Goal: Task Accomplishment & Management: Manage account settings

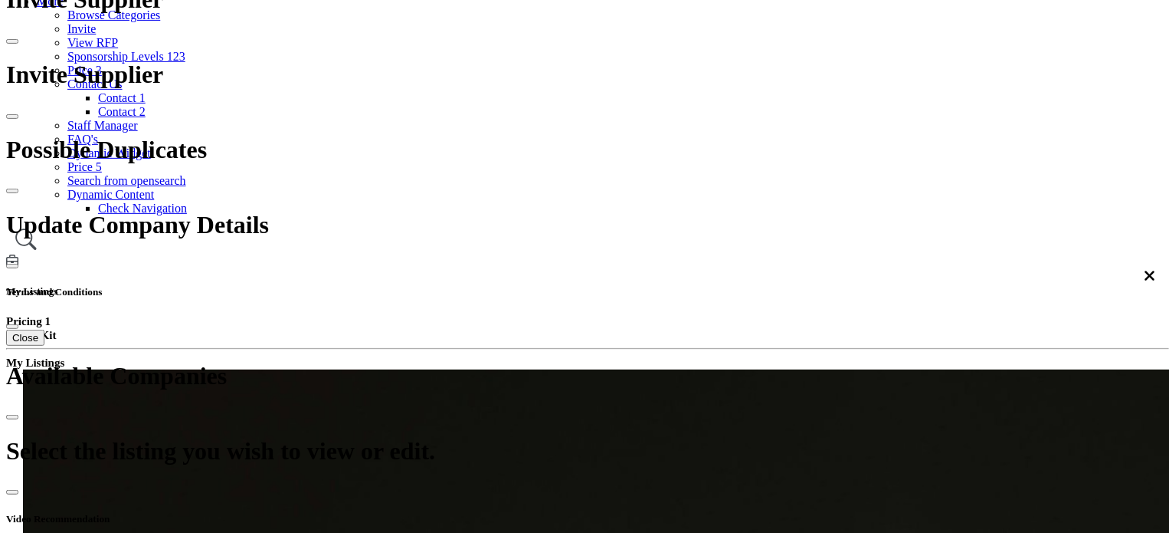
scroll to position [230, 0]
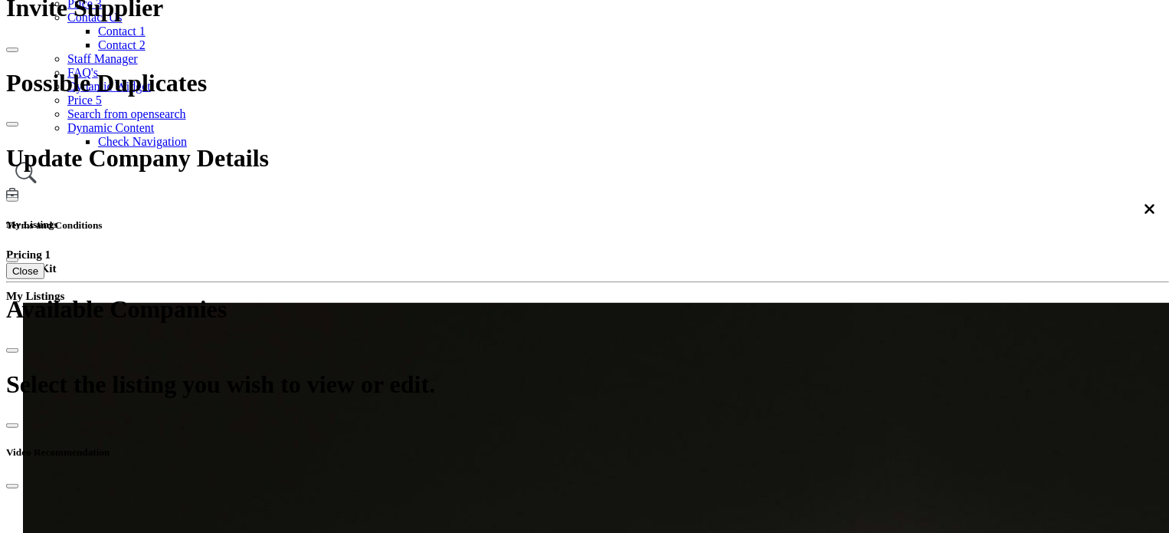
scroll to position [383, 0]
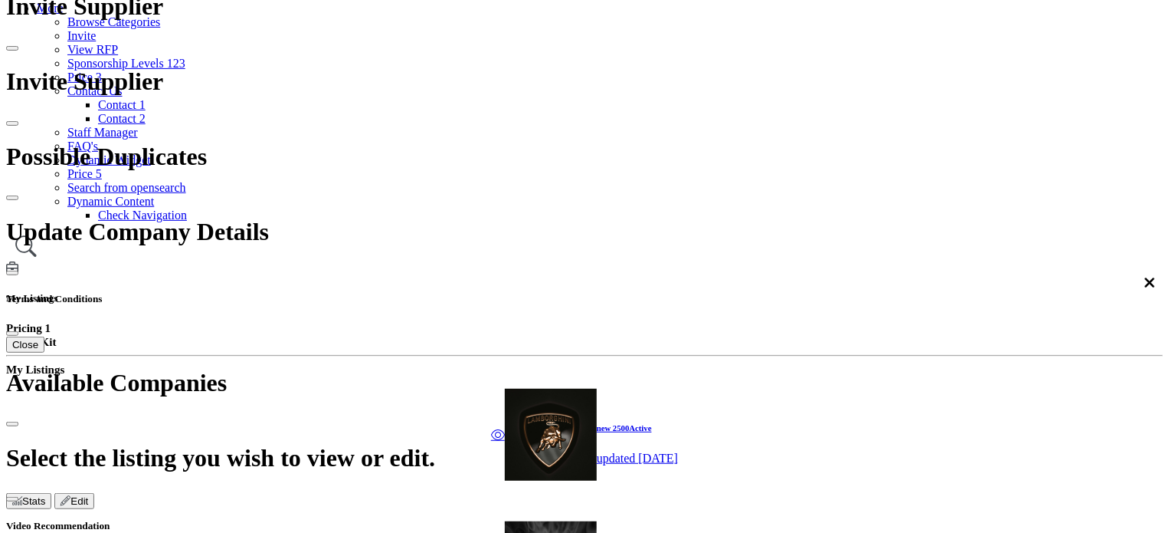
scroll to position [77, 0]
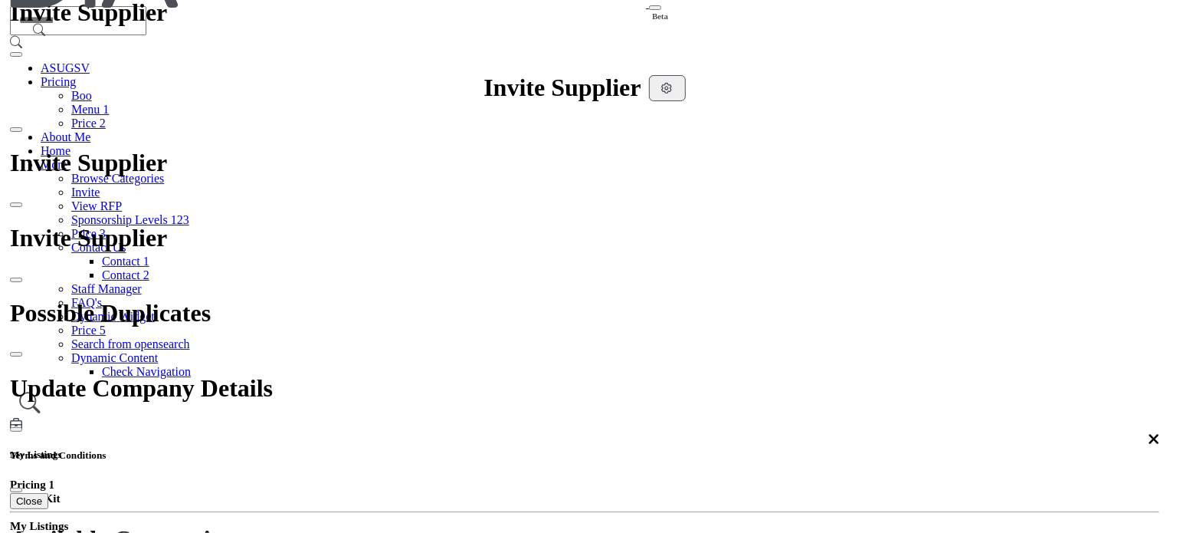
scroll to position [153, 0]
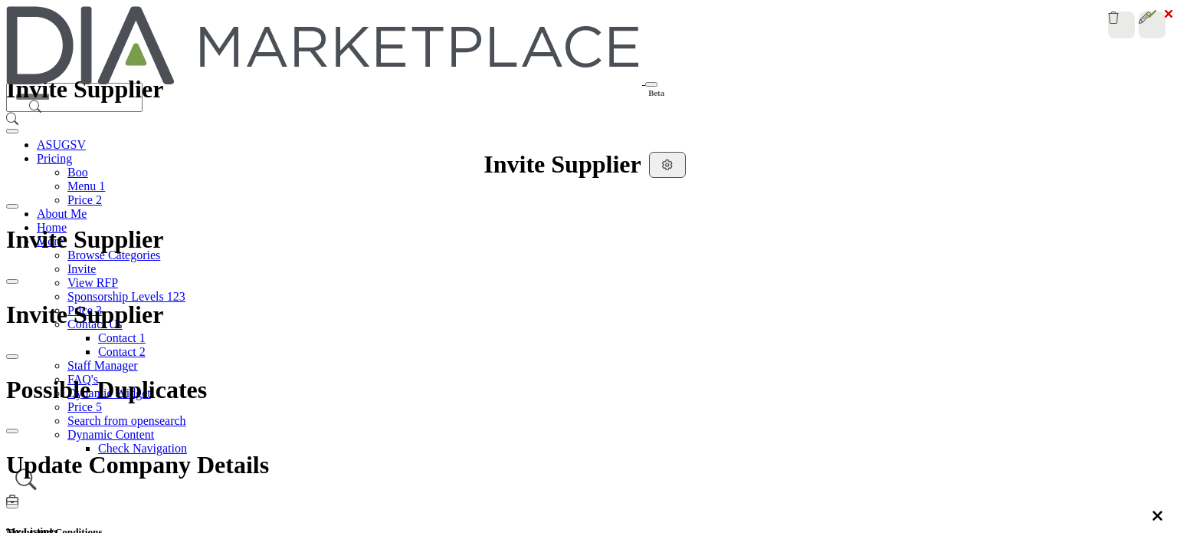
select select "***"
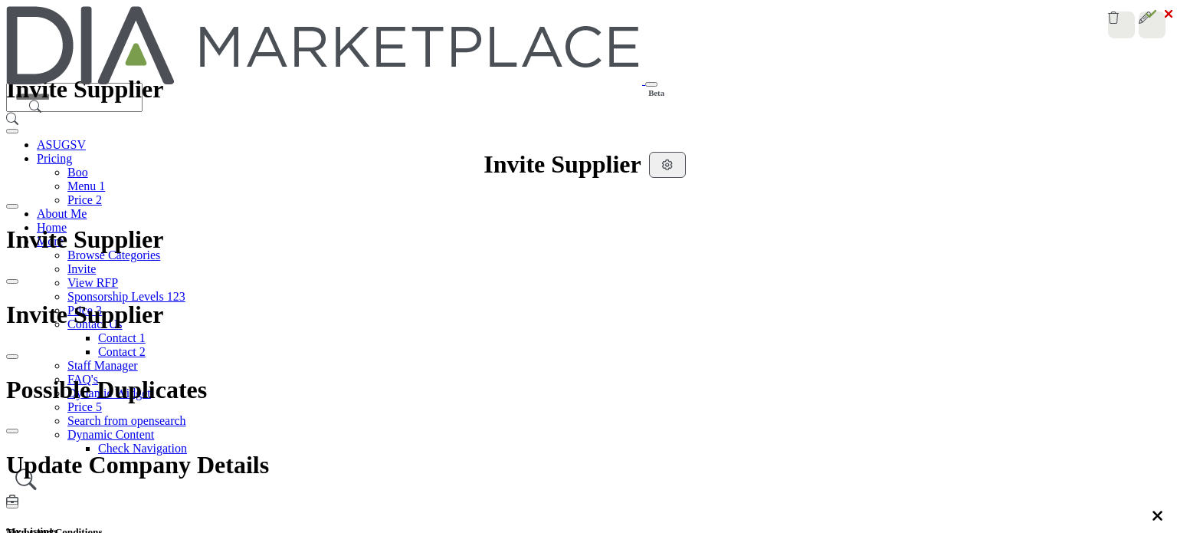
type input "**********"
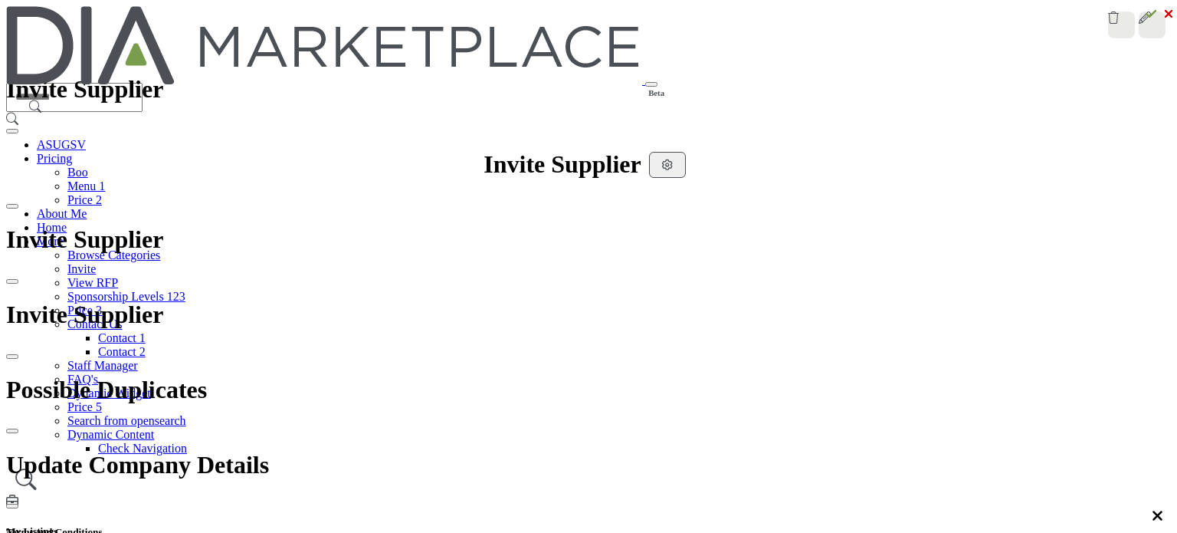
drag, startPoint x: 187, startPoint y: 283, endPoint x: 179, endPoint y: 290, distance: 10.8
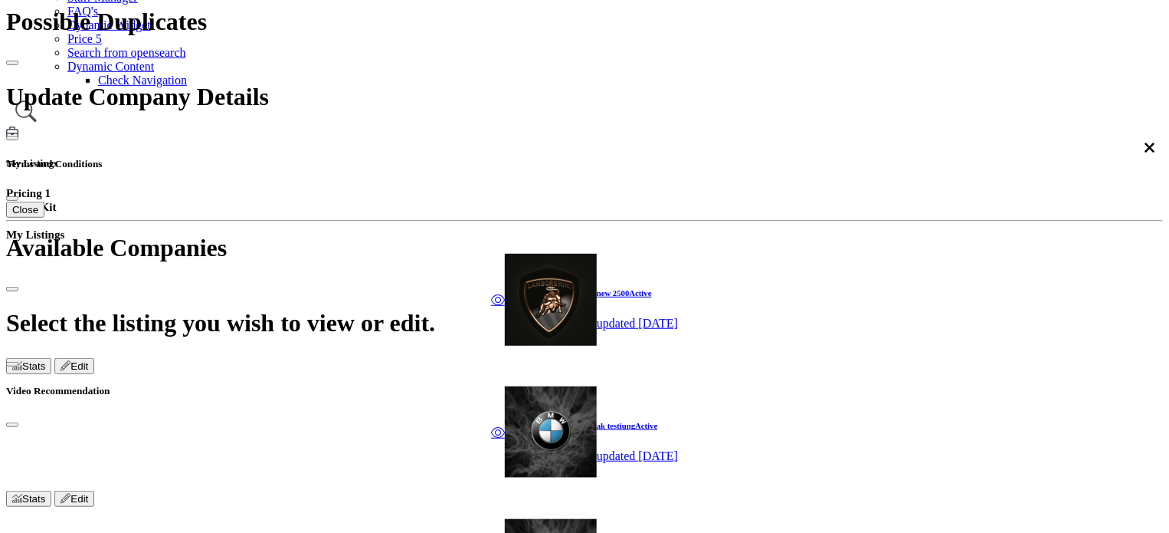
scroll to position [306, 0]
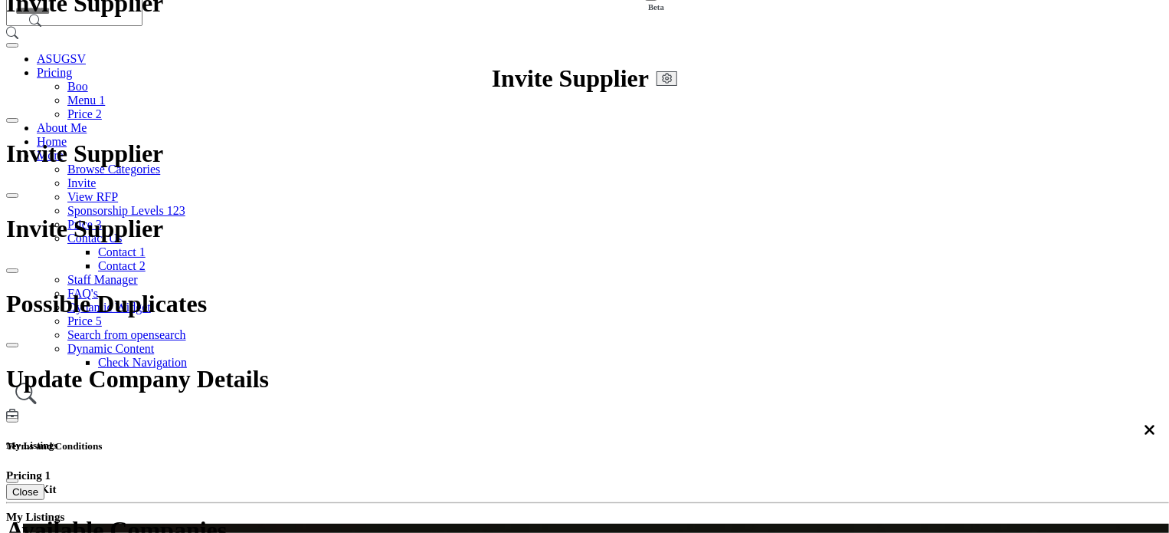
scroll to position [7, 0]
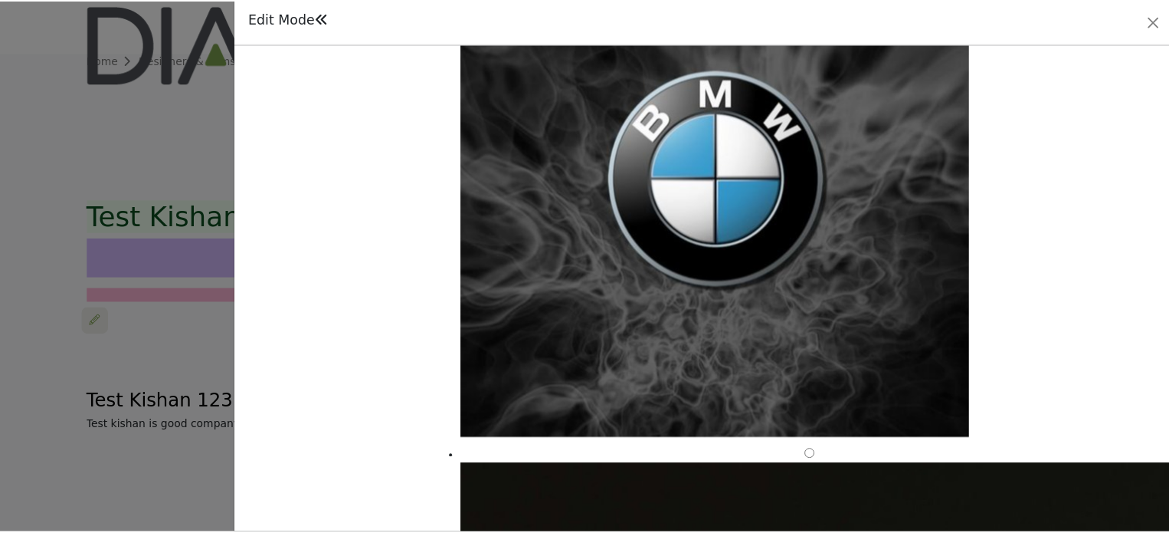
scroll to position [690, 0]
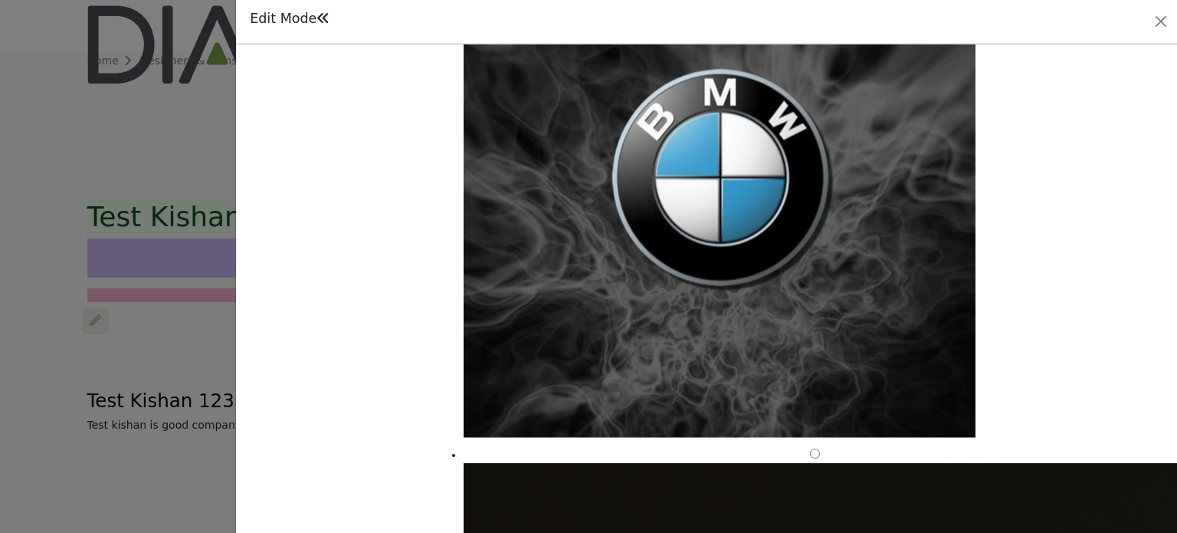
click at [32, 404] on div at bounding box center [588, 266] width 1177 height 533
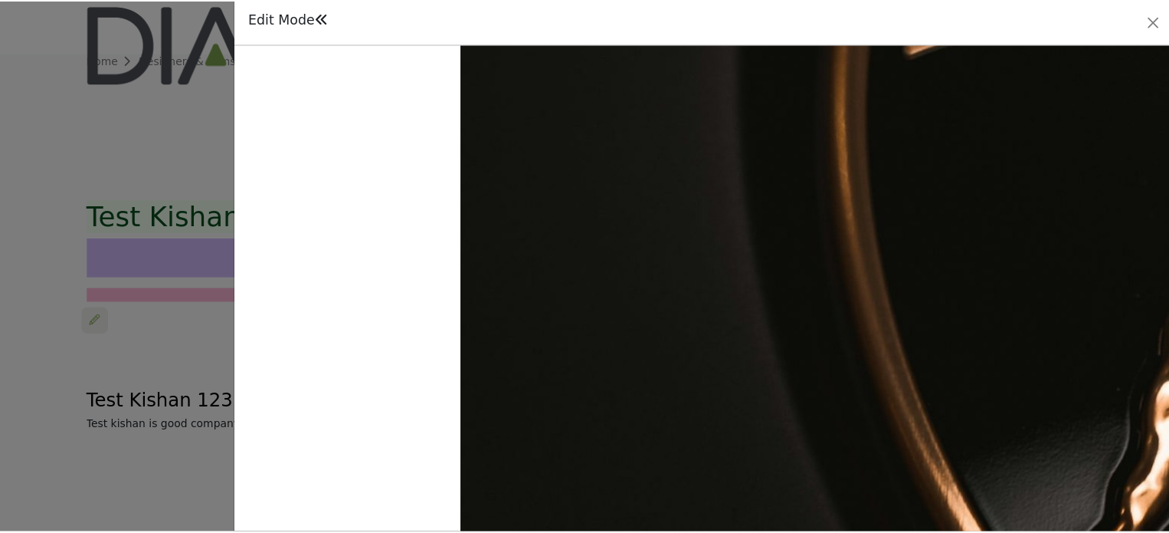
scroll to position [1850, 0]
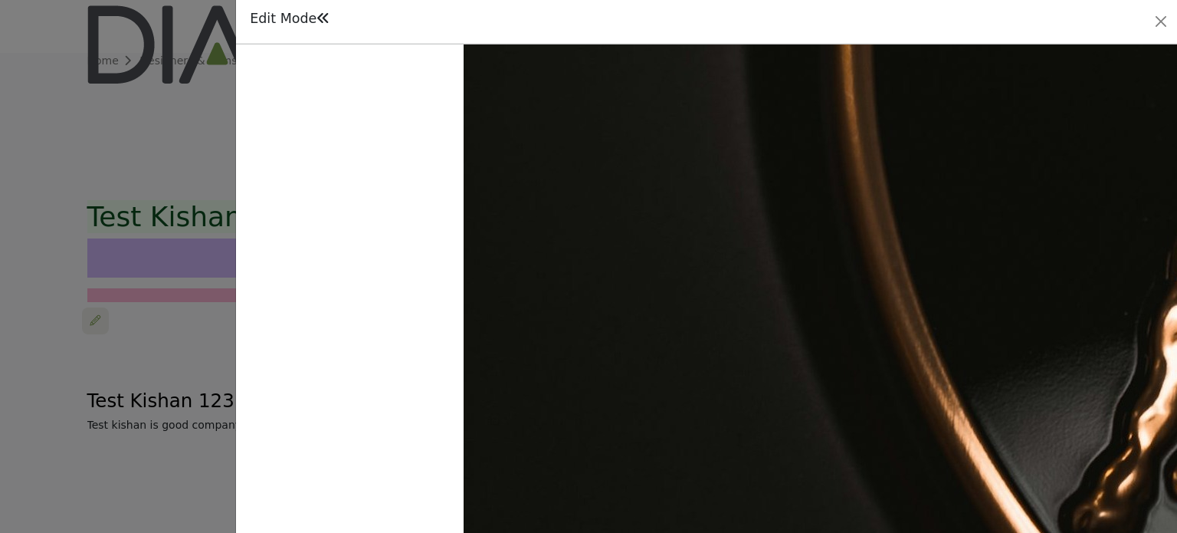
click at [123, 383] on div at bounding box center [588, 266] width 1177 height 533
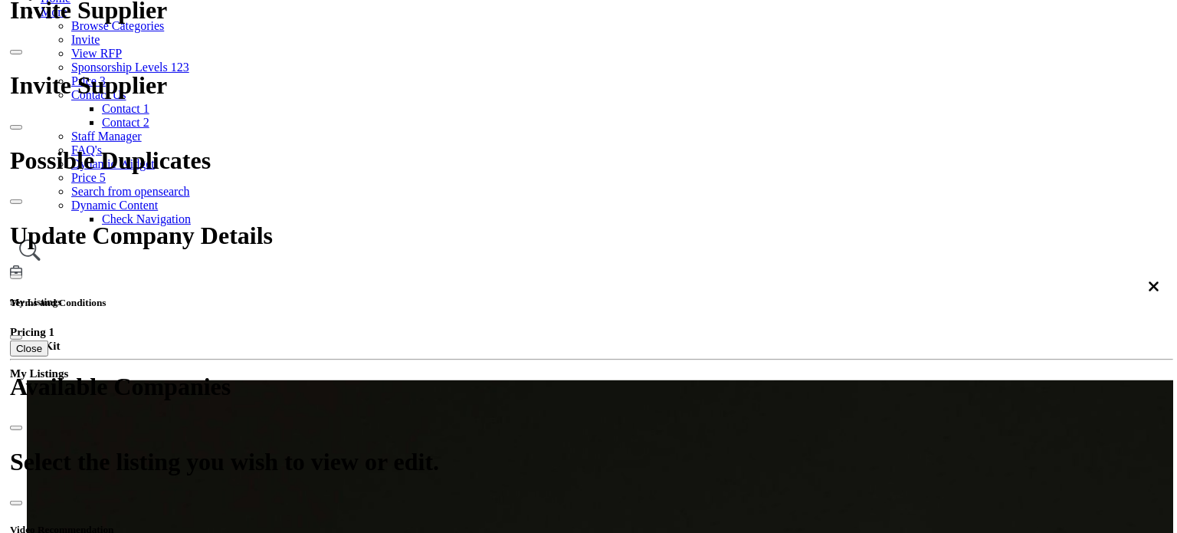
scroll to position [185, 0]
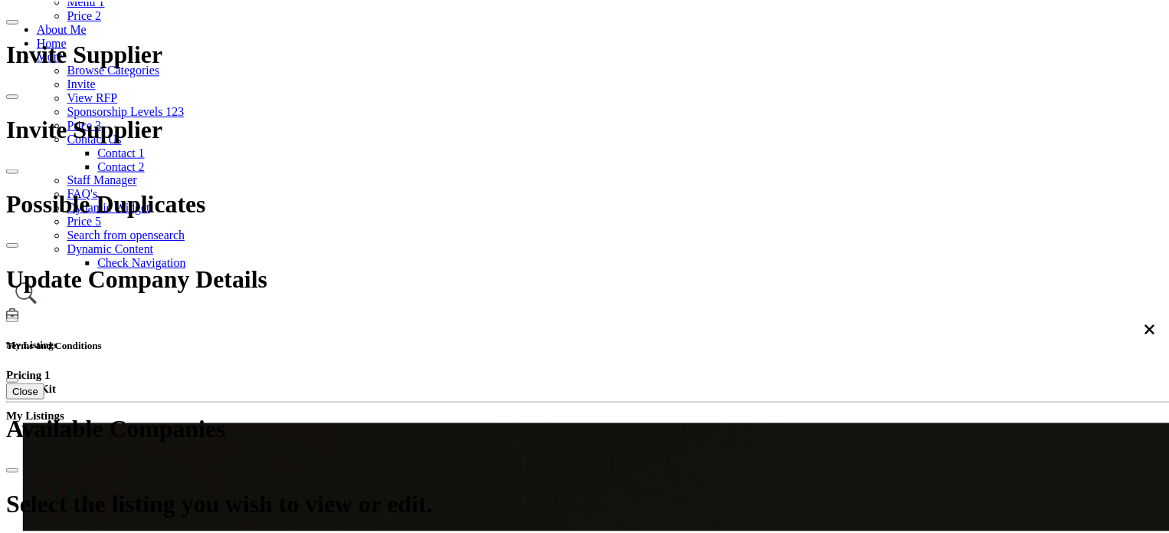
scroll to position [1867, 0]
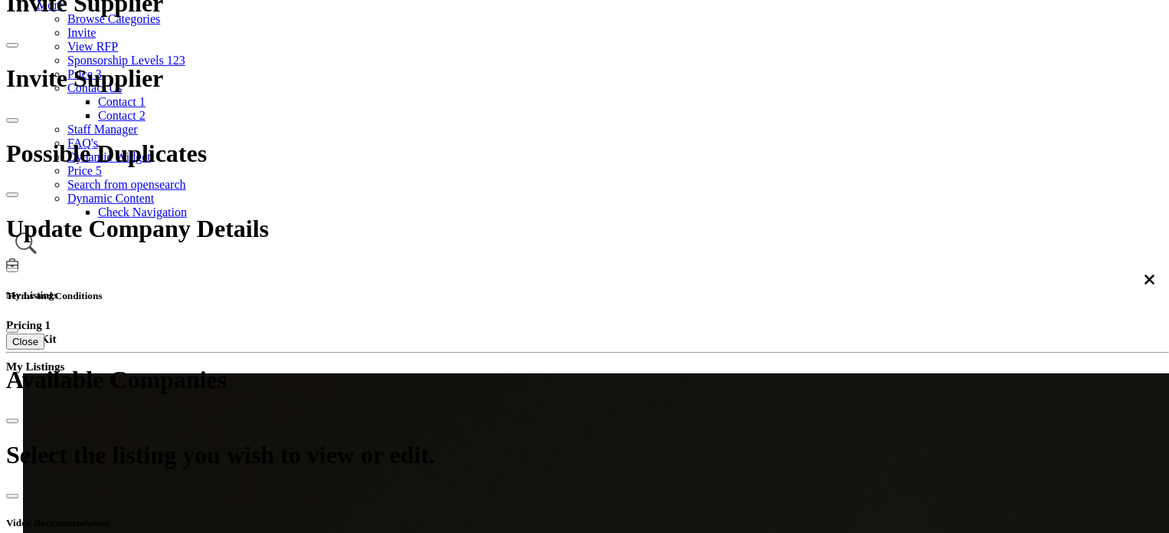
scroll to position [7, 0]
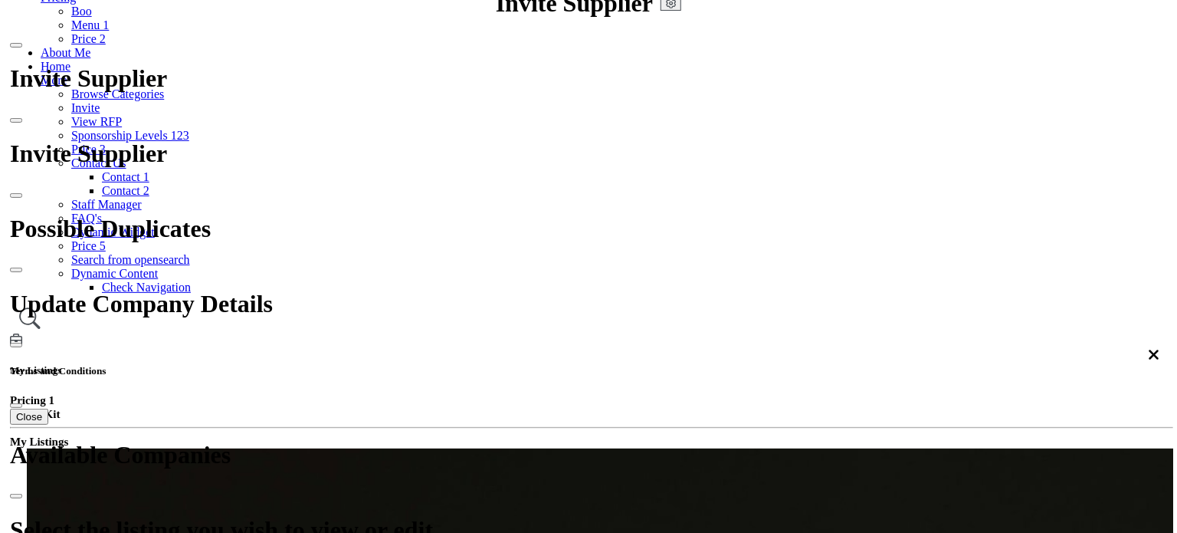
scroll to position [128, 0]
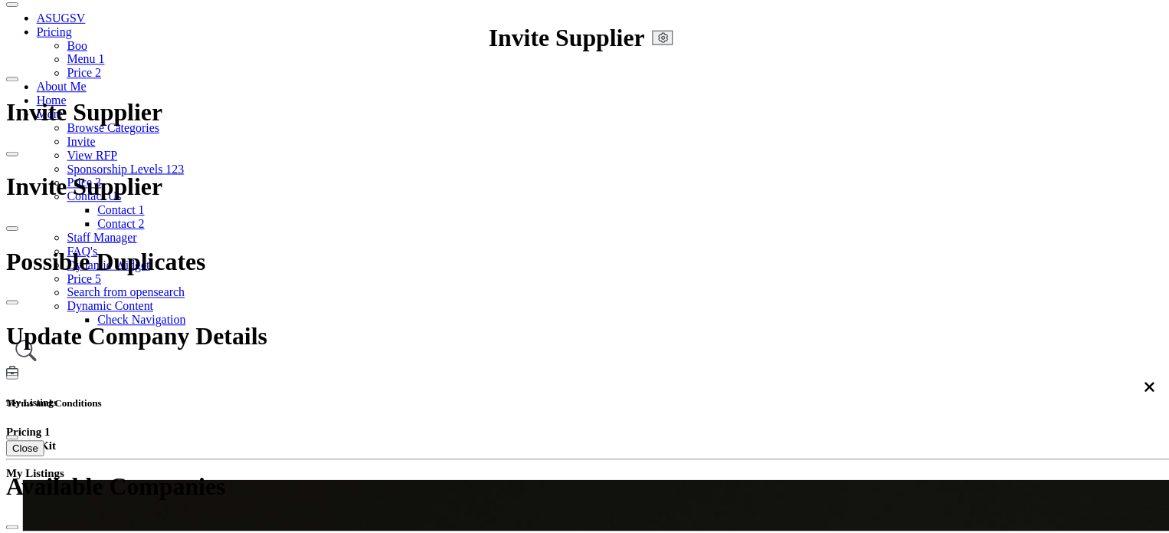
scroll to position [1867, 0]
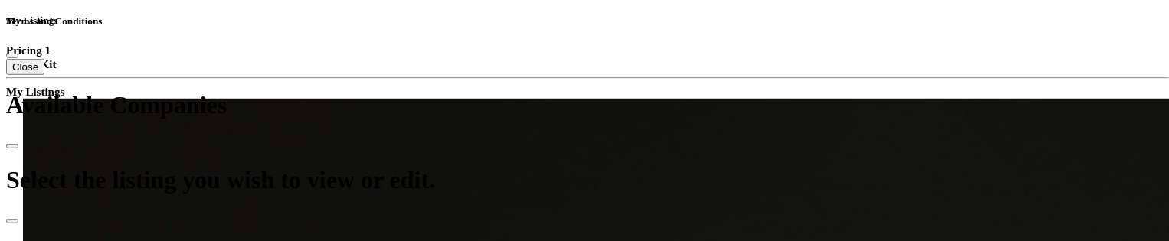
scroll to position [383, 0]
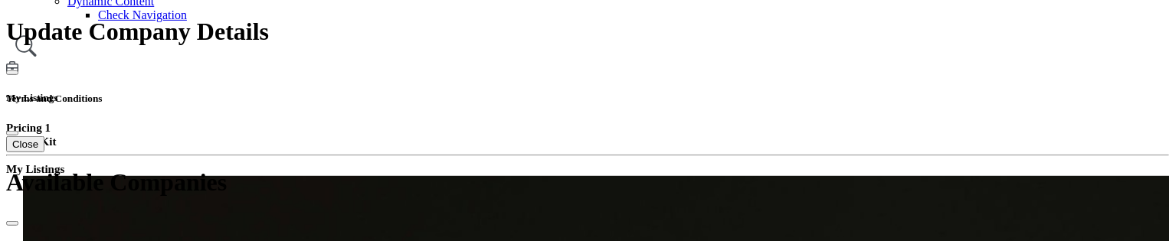
scroll to position [460, 0]
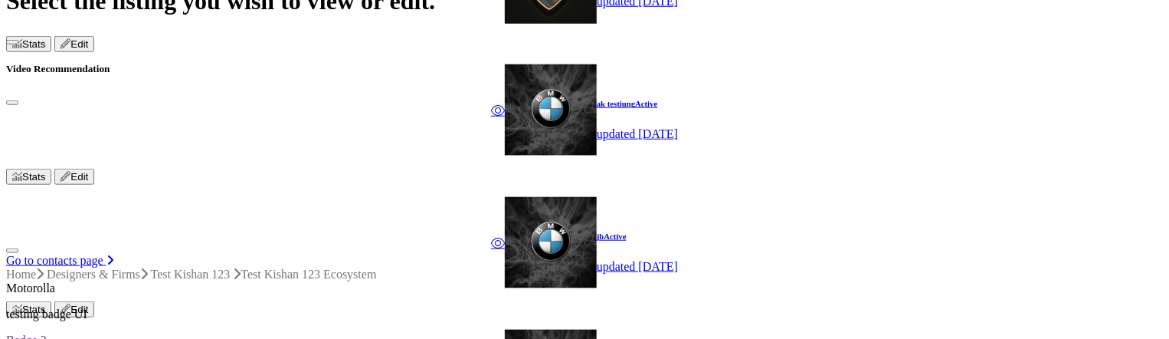
scroll to position [613, 0]
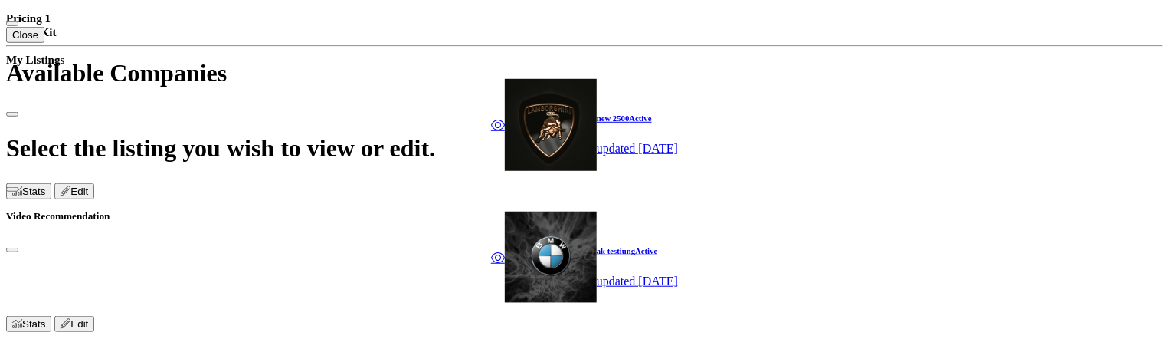
scroll to position [536, 0]
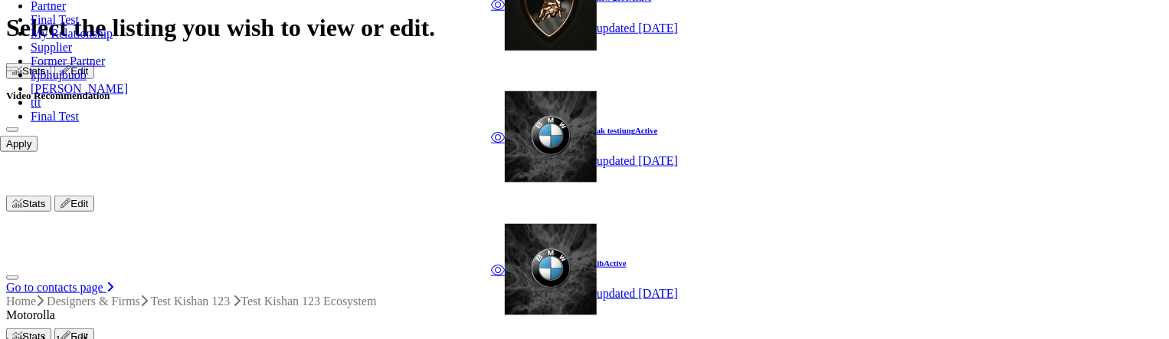
scroll to position [690, 0]
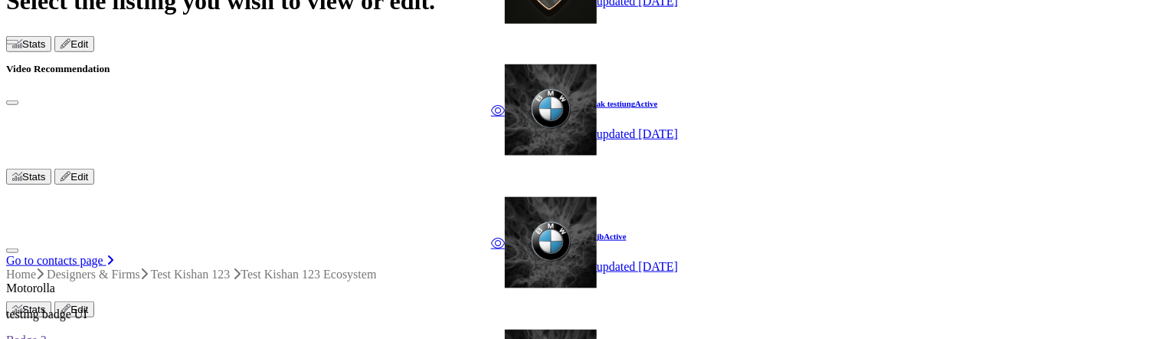
scroll to position [267, 0]
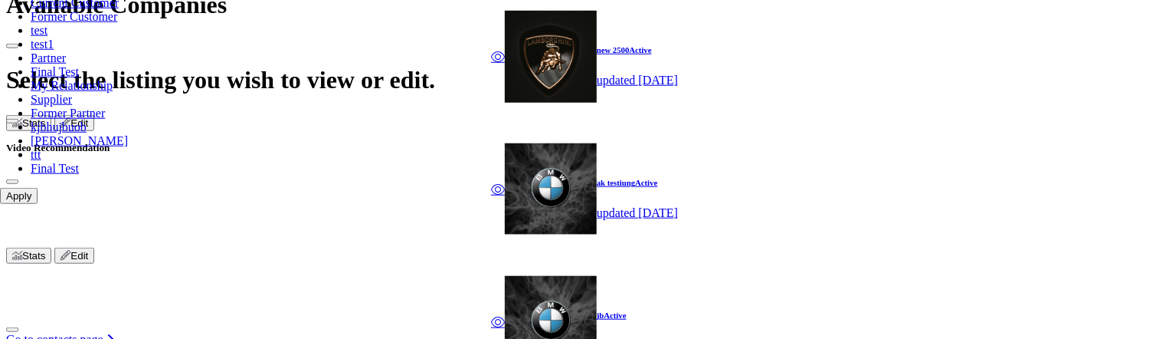
scroll to position [613, 0]
